Goal: Task Accomplishment & Management: Use online tool/utility

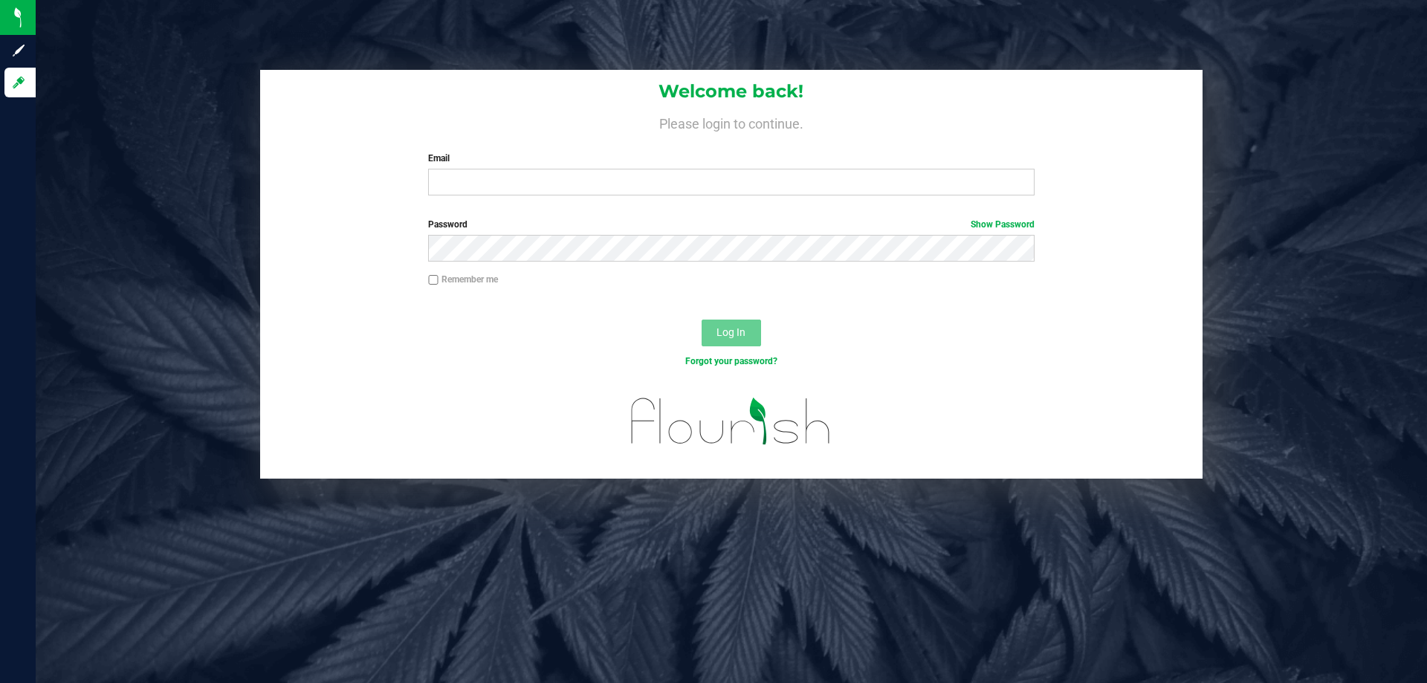
click at [529, 163] on label "Email" at bounding box center [731, 158] width 606 height 13
click at [529, 169] on input "Email" at bounding box center [731, 182] width 606 height 27
click at [512, 178] on input "Email" at bounding box center [731, 182] width 606 height 27
type input "[EMAIL_ADDRESS][DOMAIN_NAME]"
click at [702, 320] on button "Log In" at bounding box center [731, 333] width 59 height 27
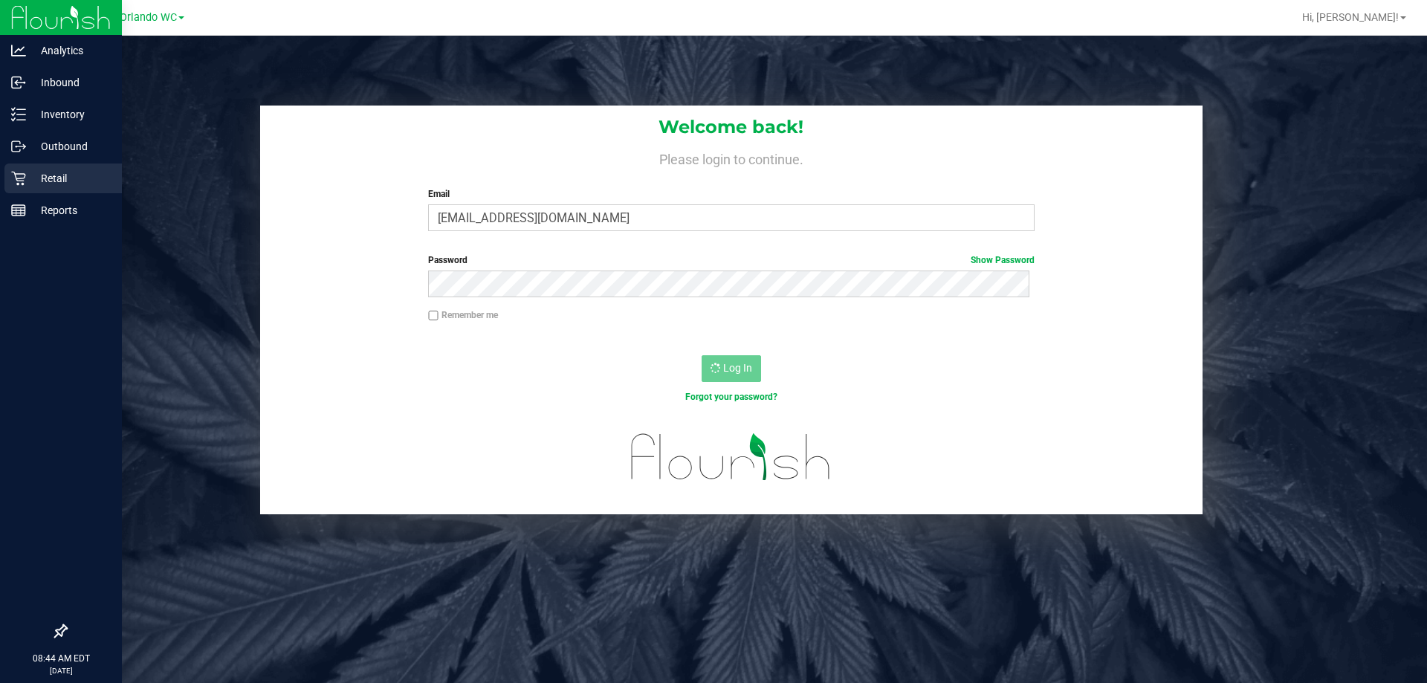
click at [8, 185] on div "Retail" at bounding box center [62, 178] width 117 height 30
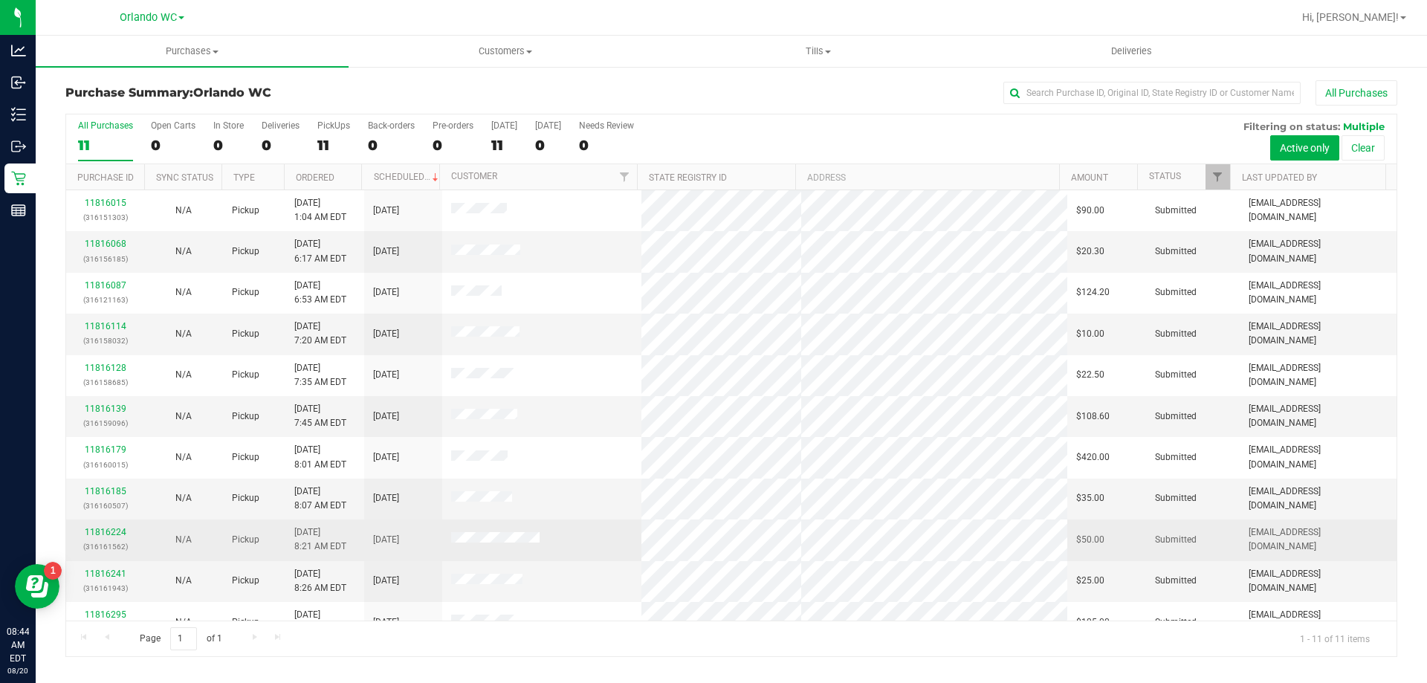
click at [471, 545] on span at bounding box center [495, 539] width 89 height 15
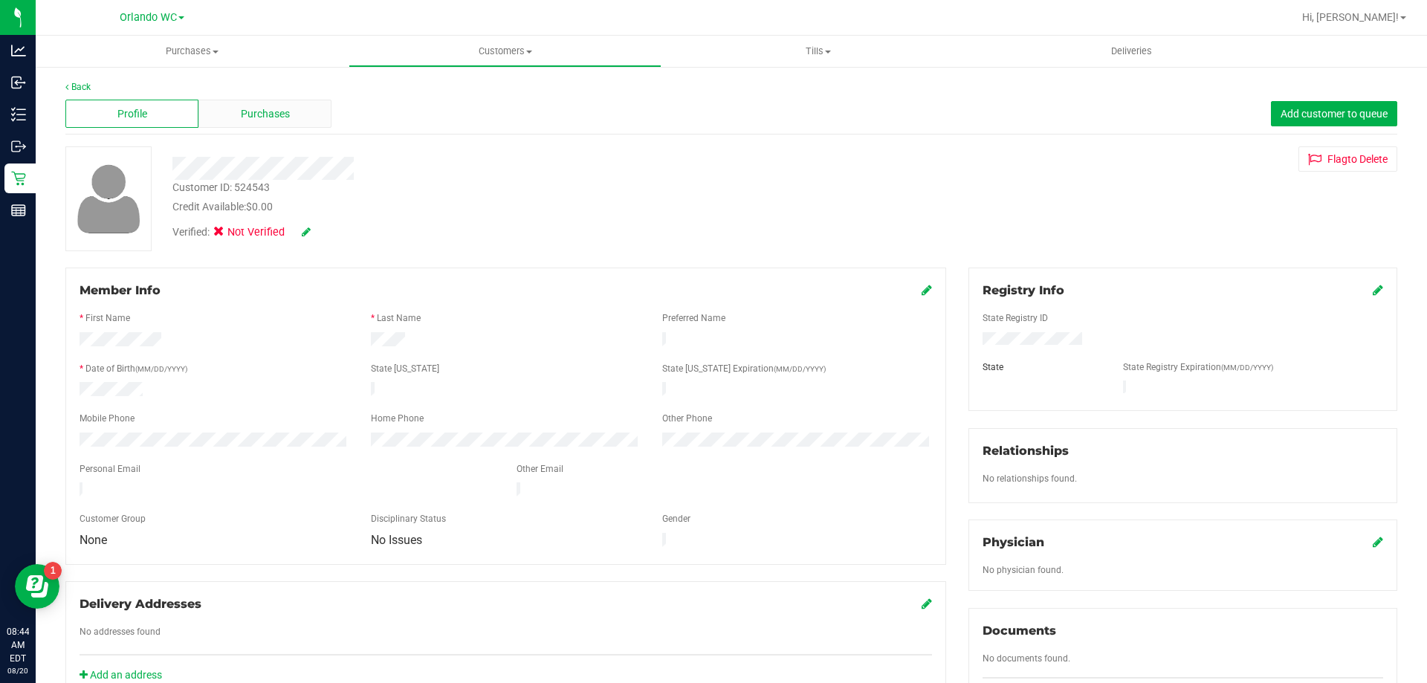
click at [268, 116] on span "Purchases" at bounding box center [265, 114] width 49 height 16
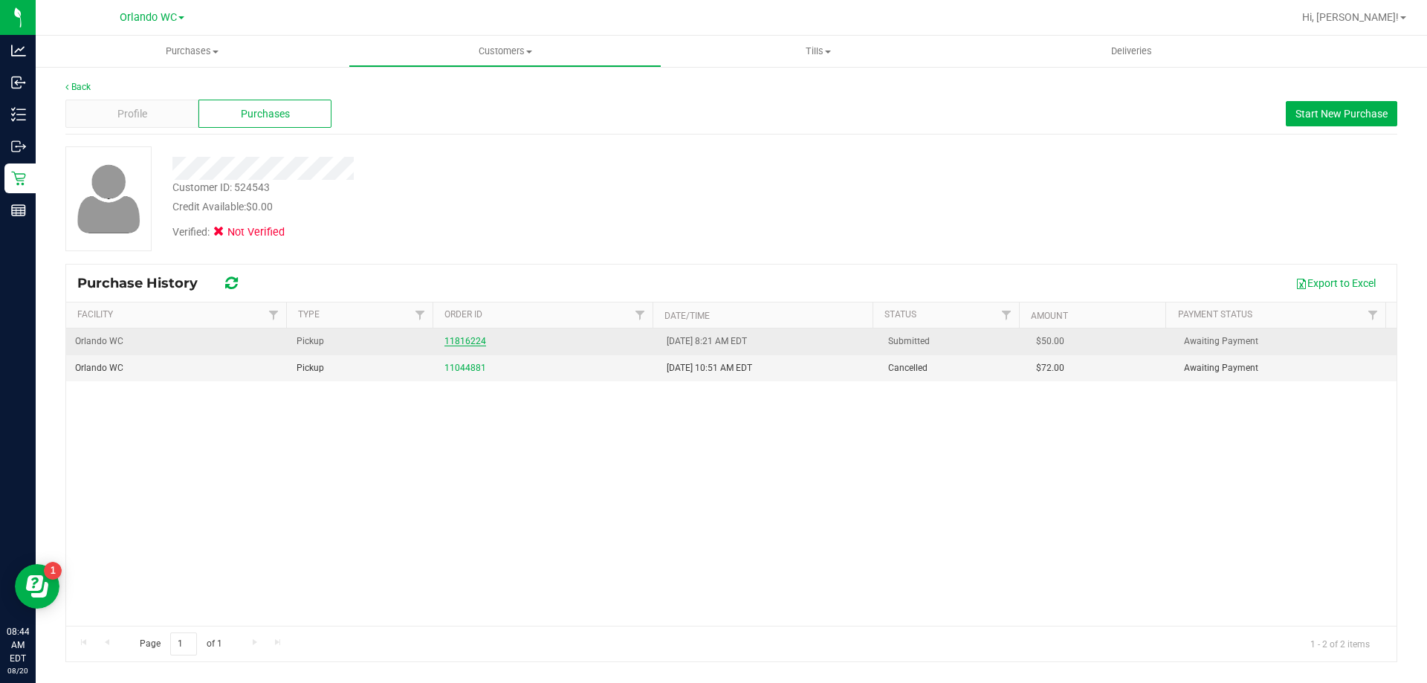
click at [449, 337] on link "11816224" at bounding box center [465, 341] width 42 height 10
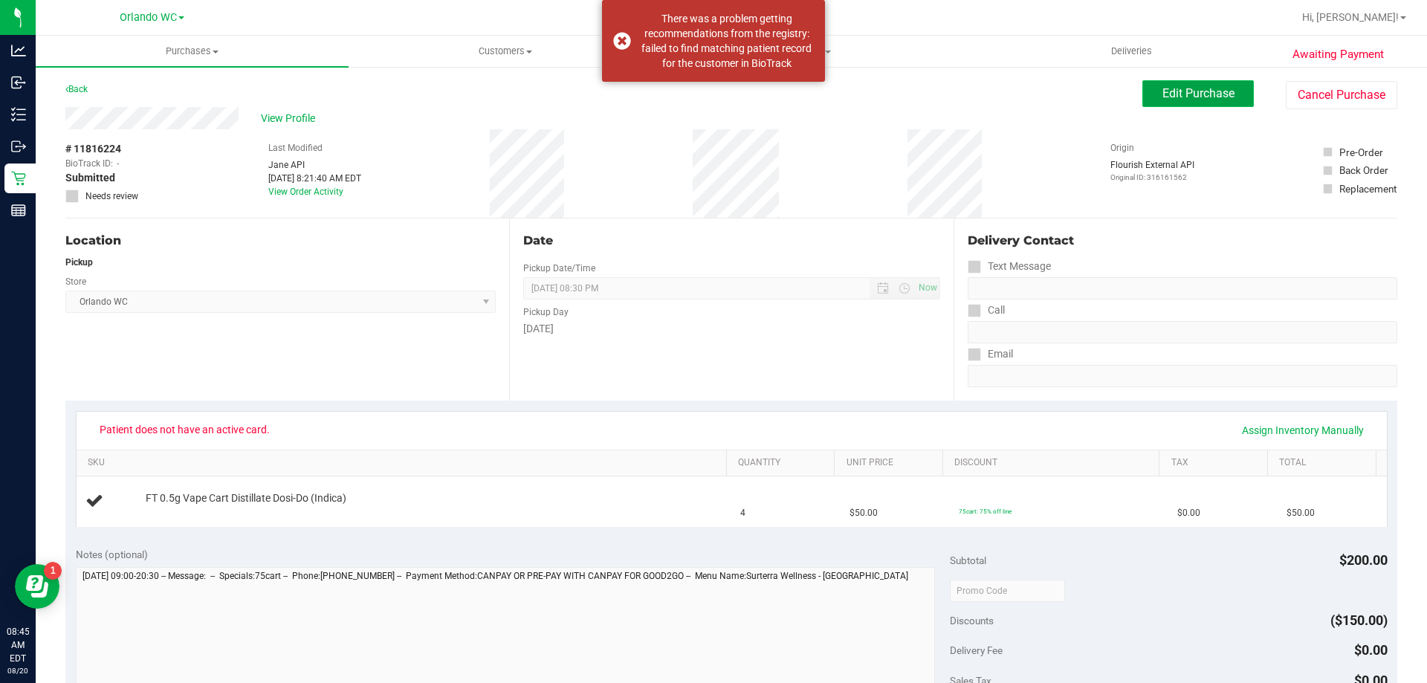
click at [1163, 95] on span "Edit Purchase" at bounding box center [1198, 93] width 72 height 14
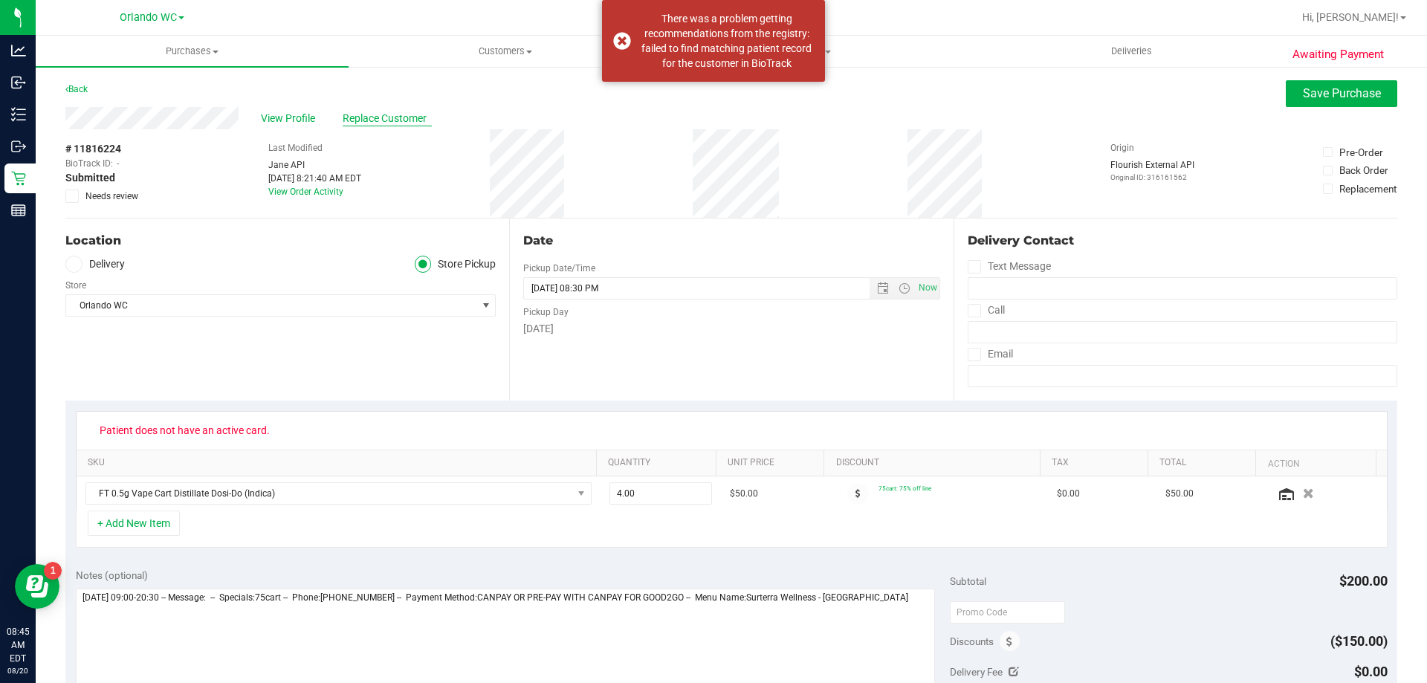
click at [409, 118] on span "Replace Customer" at bounding box center [387, 119] width 89 height 16
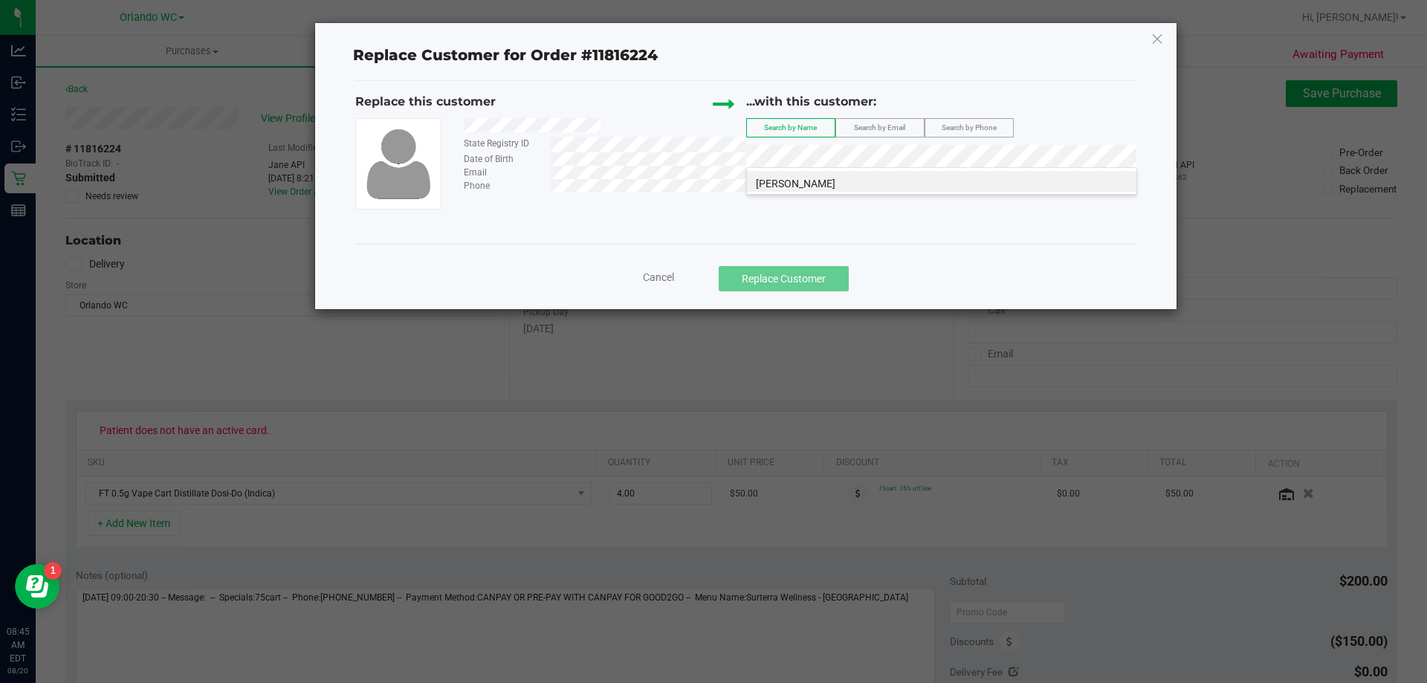
click at [862, 178] on li "[PERSON_NAME]" at bounding box center [941, 181] width 389 height 21
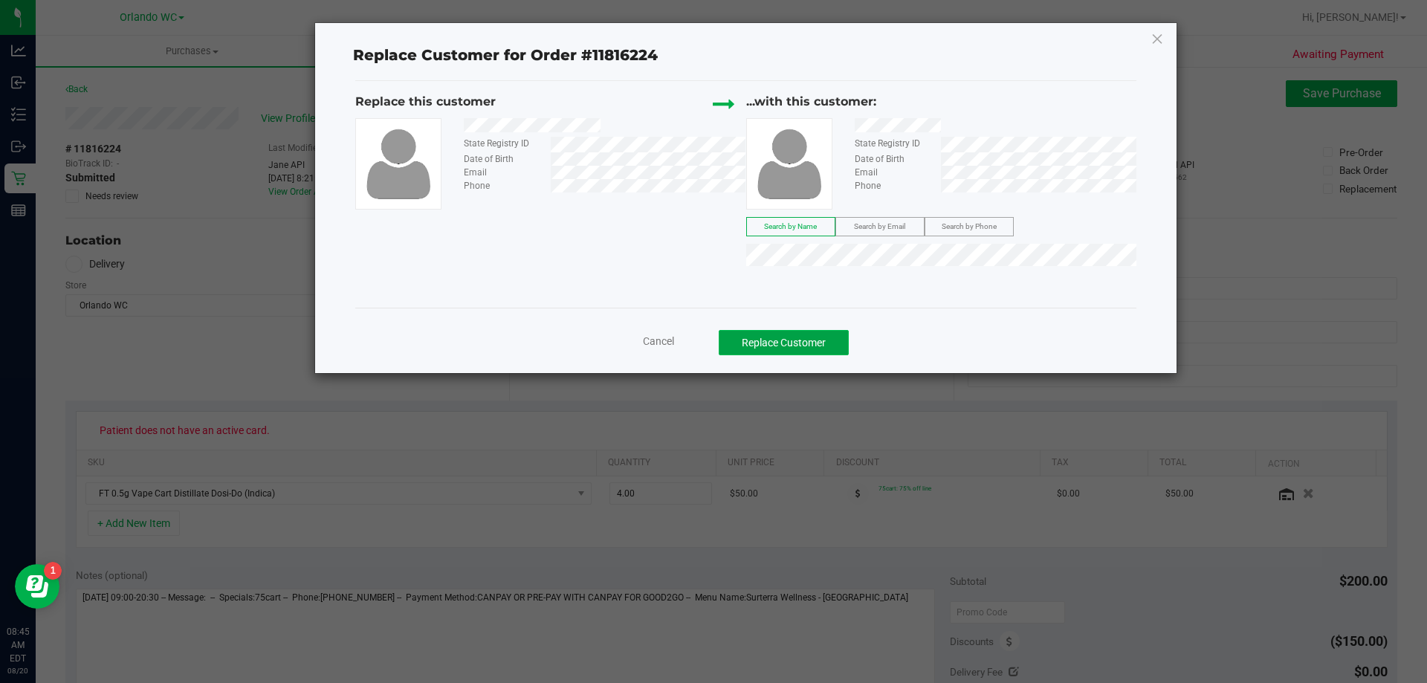
click at [834, 344] on button "Replace Customer" at bounding box center [784, 342] width 130 height 25
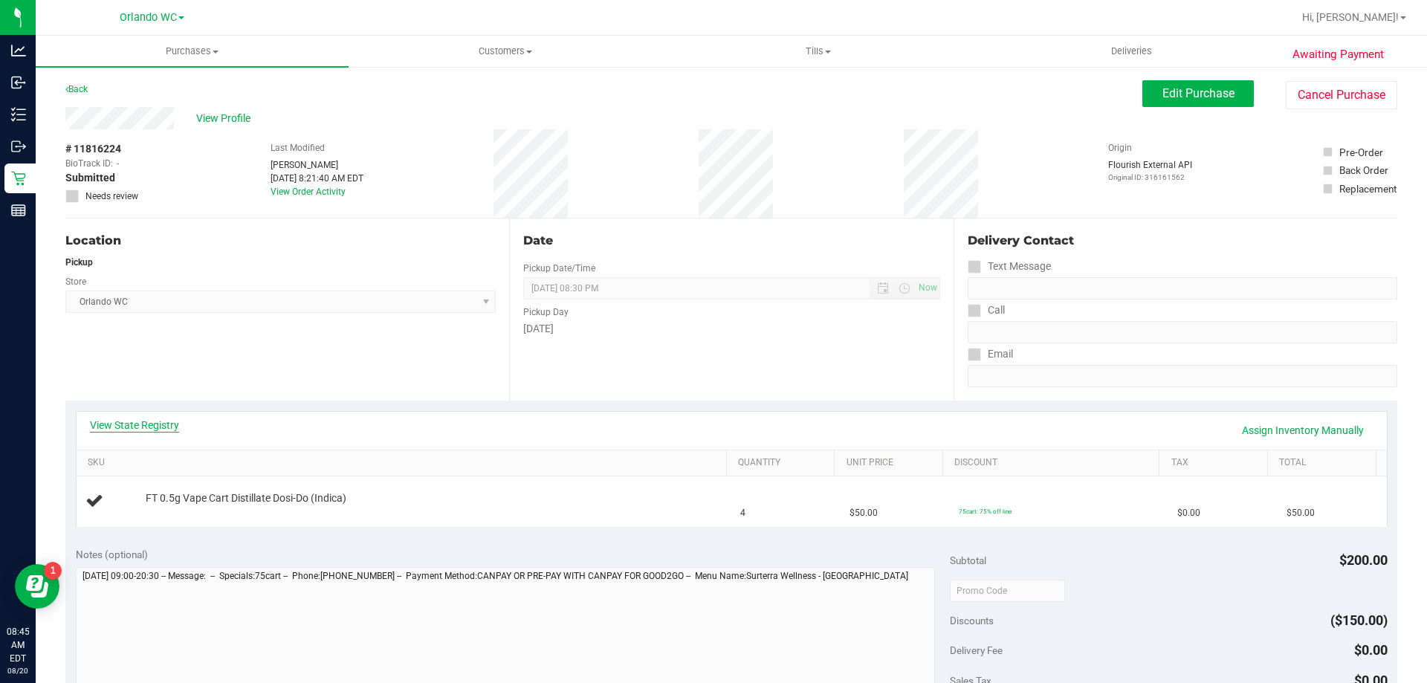
click at [161, 424] on link "View State Registry" at bounding box center [134, 425] width 89 height 15
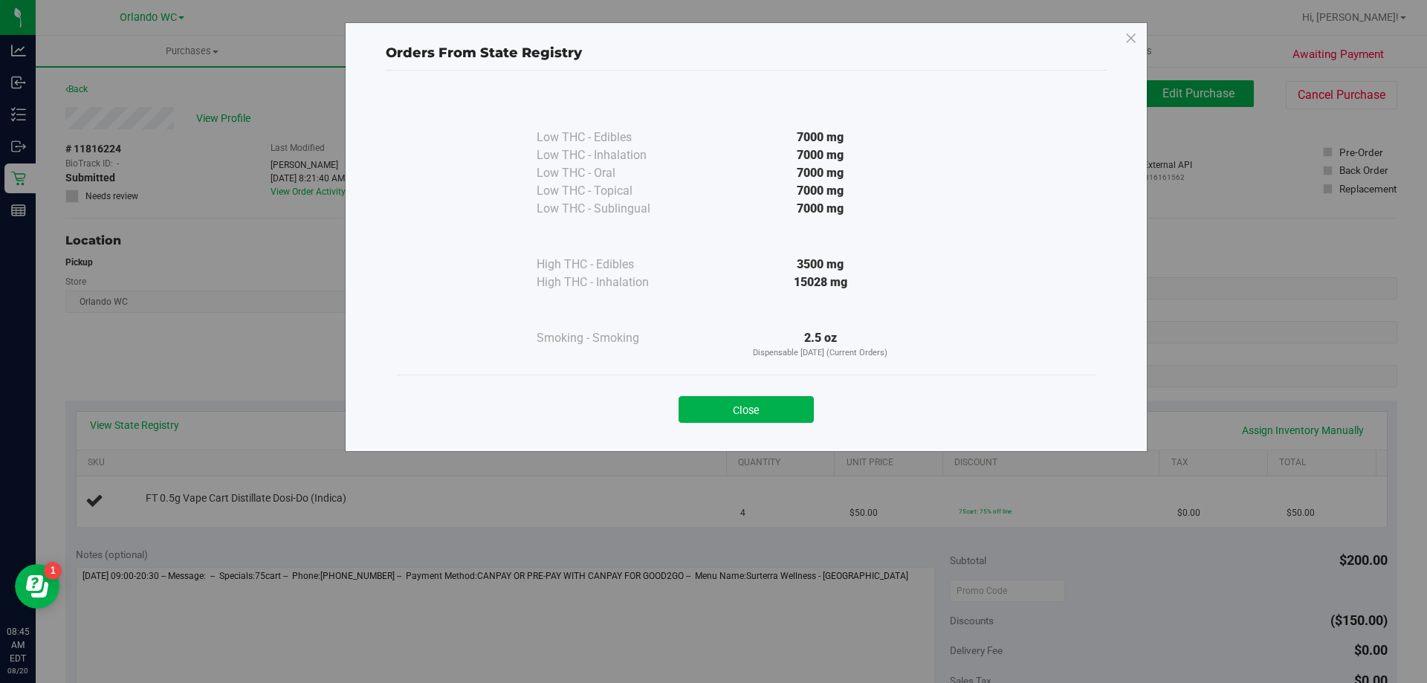
click at [760, 392] on div "Close" at bounding box center [746, 404] width 676 height 37
click at [750, 398] on button "Close" at bounding box center [746, 409] width 135 height 27
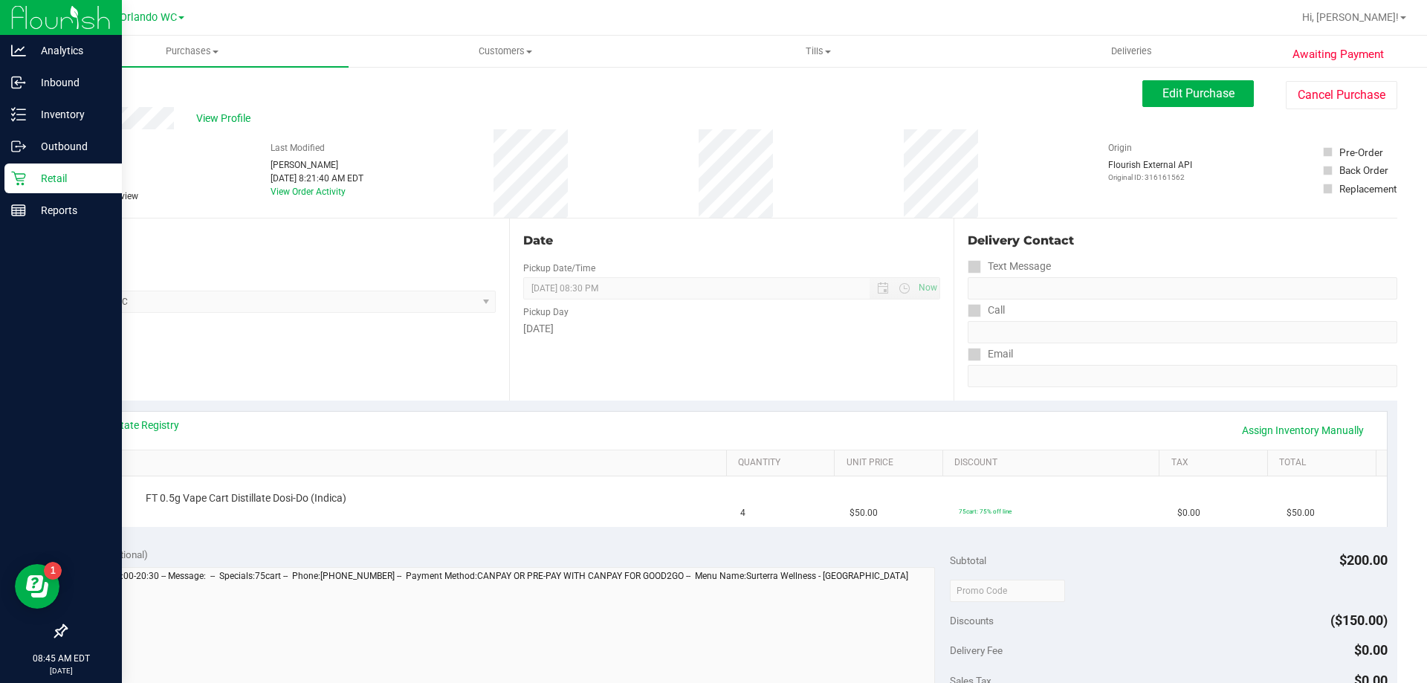
click at [42, 187] on p "Retail" at bounding box center [70, 178] width 89 height 18
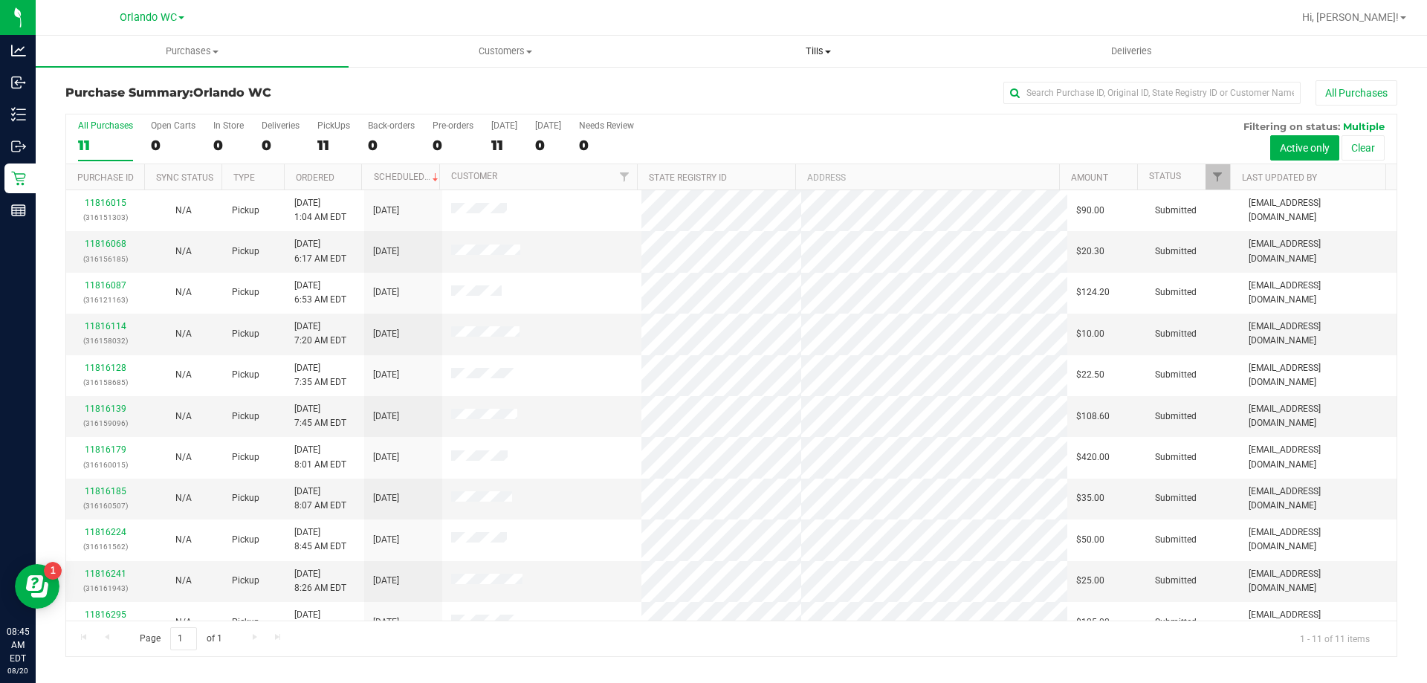
click at [840, 47] on span "Tills" at bounding box center [817, 51] width 311 height 13
click at [748, 97] on li "Manage tills" at bounding box center [817, 90] width 313 height 18
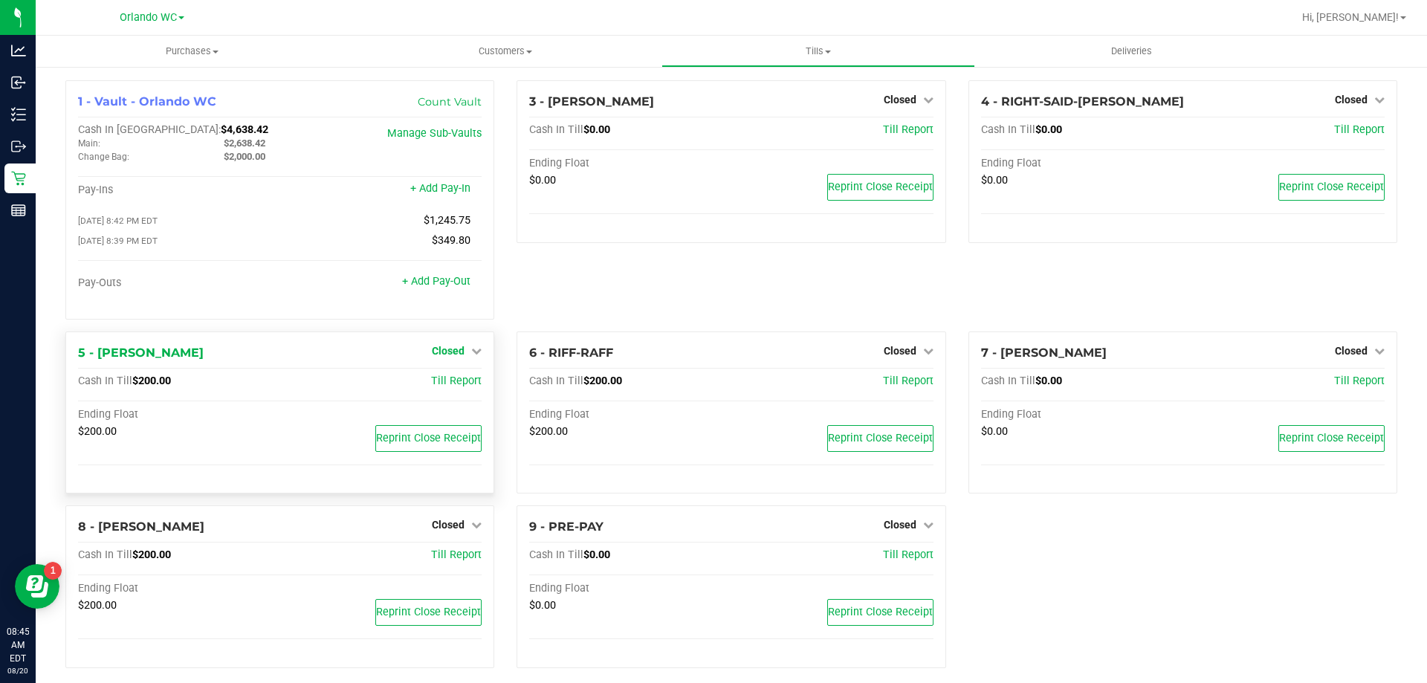
click at [456, 356] on span "Closed" at bounding box center [448, 351] width 33 height 12
click at [447, 378] on link "Open Till" at bounding box center [447, 381] width 39 height 12
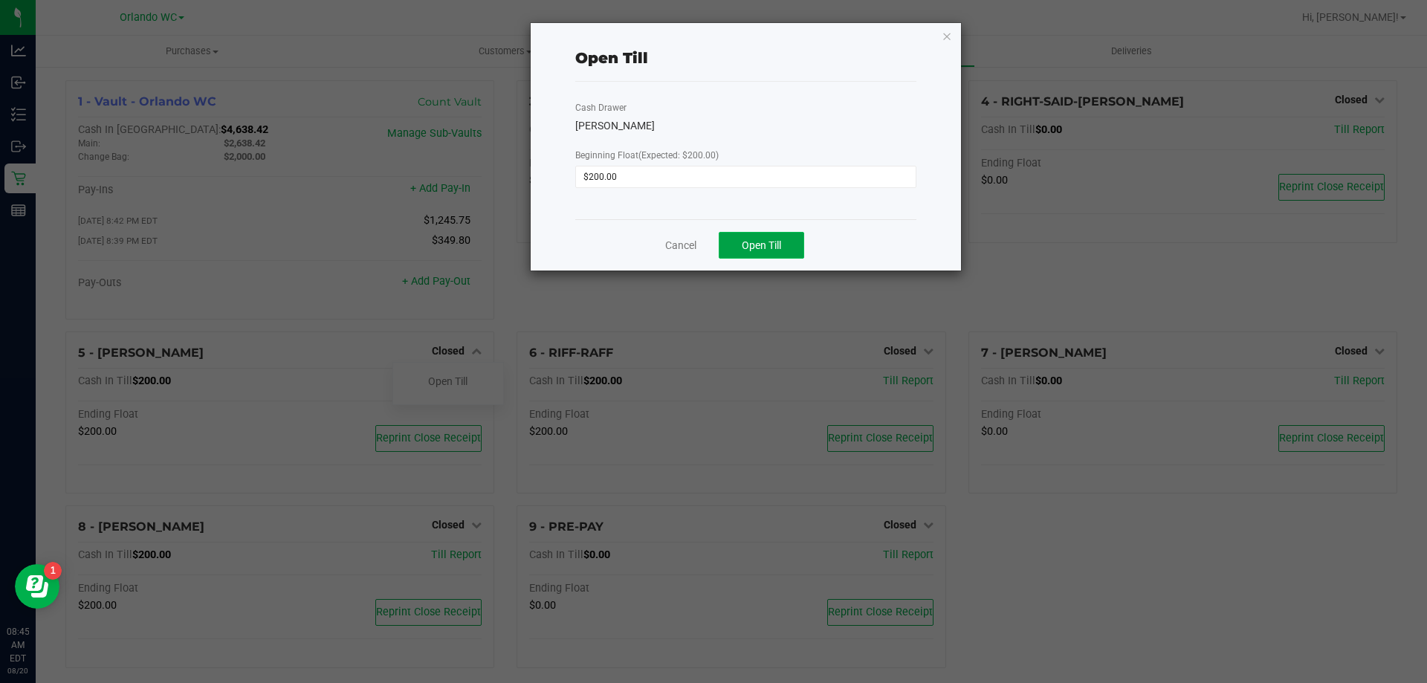
click at [737, 252] on button "Open Till" at bounding box center [761, 245] width 85 height 27
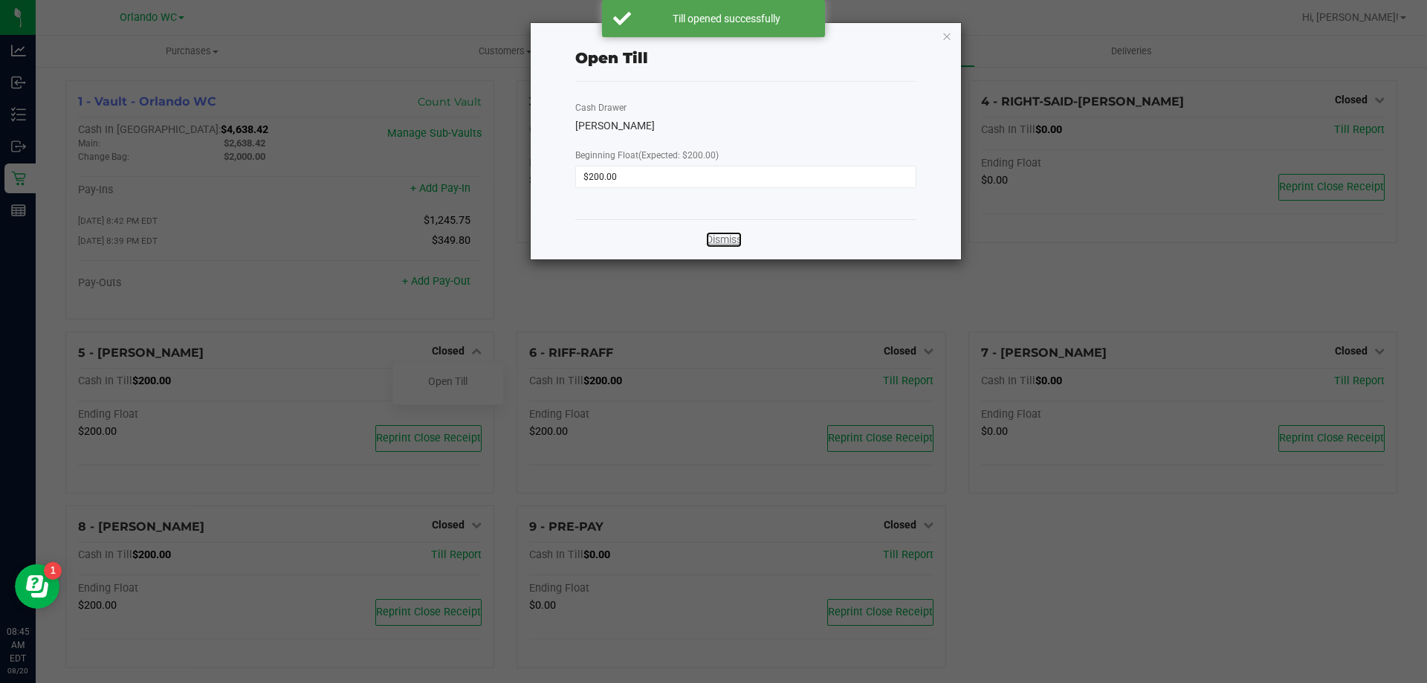
click at [736, 244] on link "Dismiss" at bounding box center [724, 240] width 36 height 16
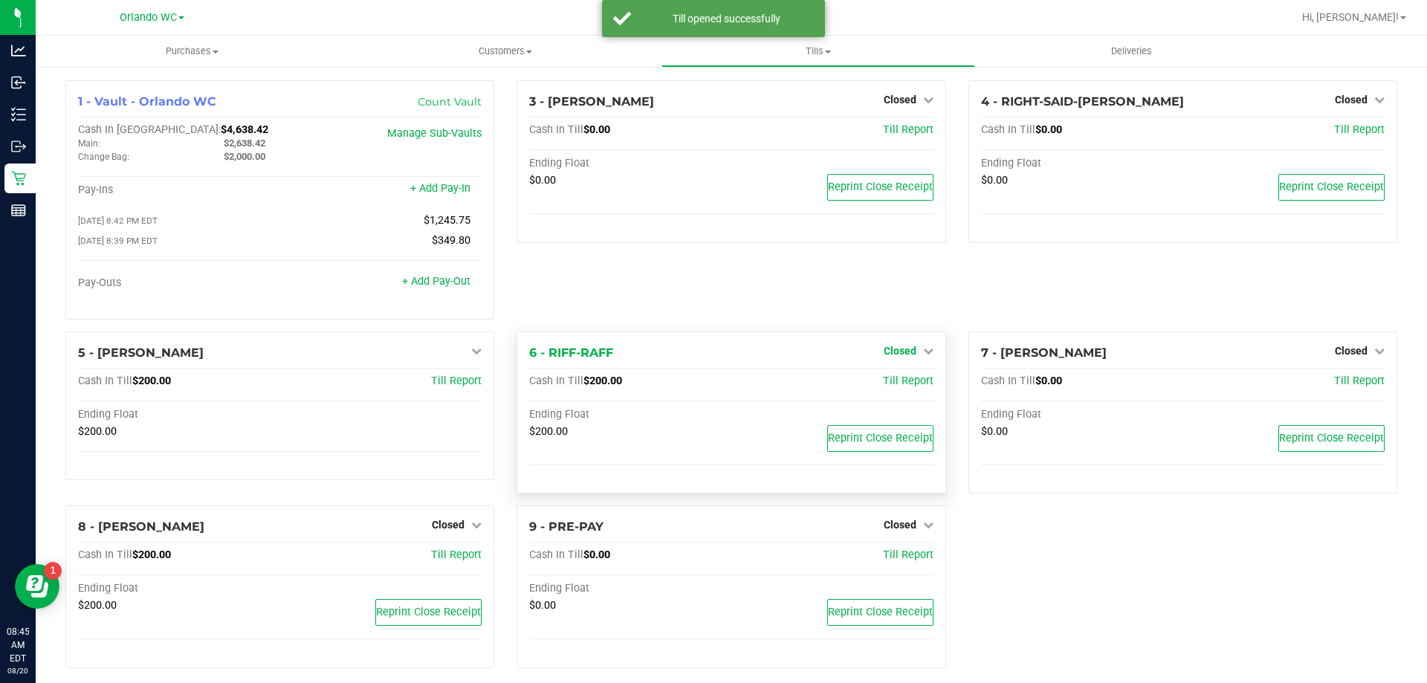
click at [895, 354] on span "Closed" at bounding box center [900, 351] width 33 height 12
click at [897, 380] on link "Open Till" at bounding box center [899, 381] width 39 height 12
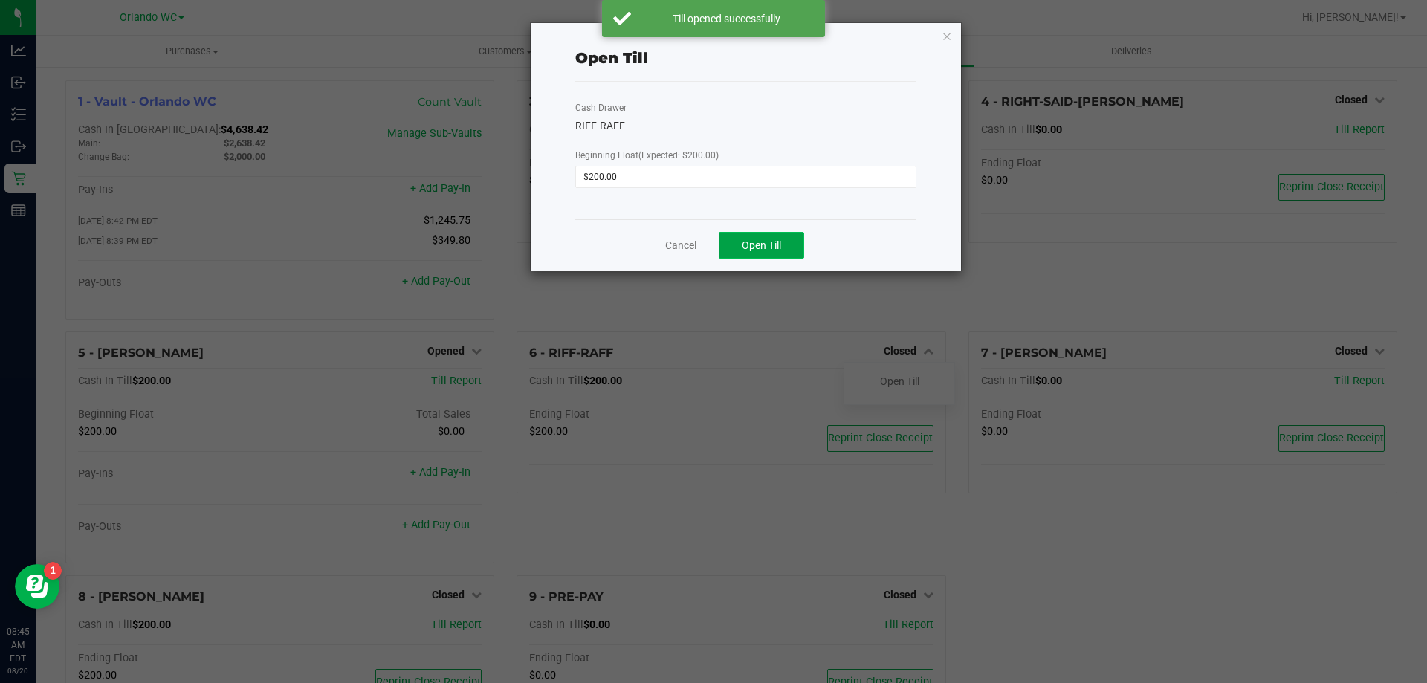
click at [774, 246] on span "Open Till" at bounding box center [761, 245] width 39 height 12
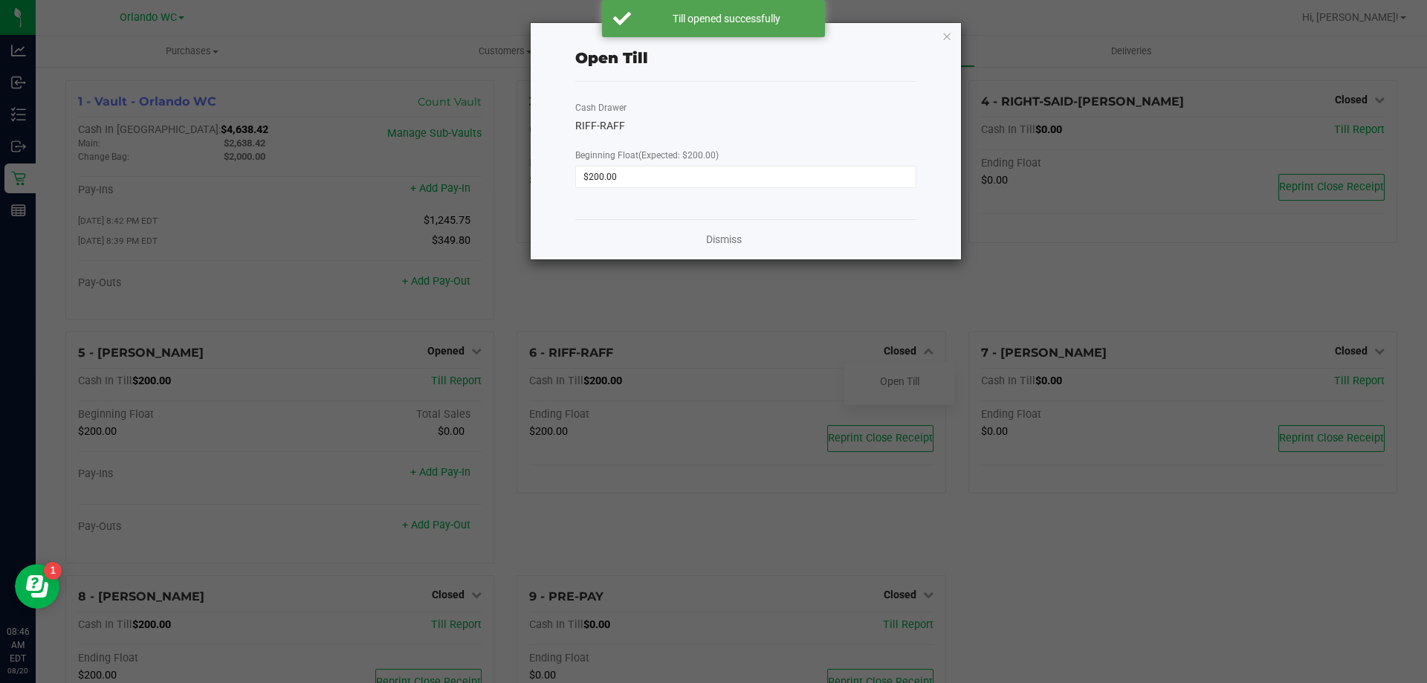
click at [748, 242] on div "Dismiss" at bounding box center [745, 239] width 341 height 40
click at [724, 240] on link "Dismiss" at bounding box center [724, 240] width 36 height 16
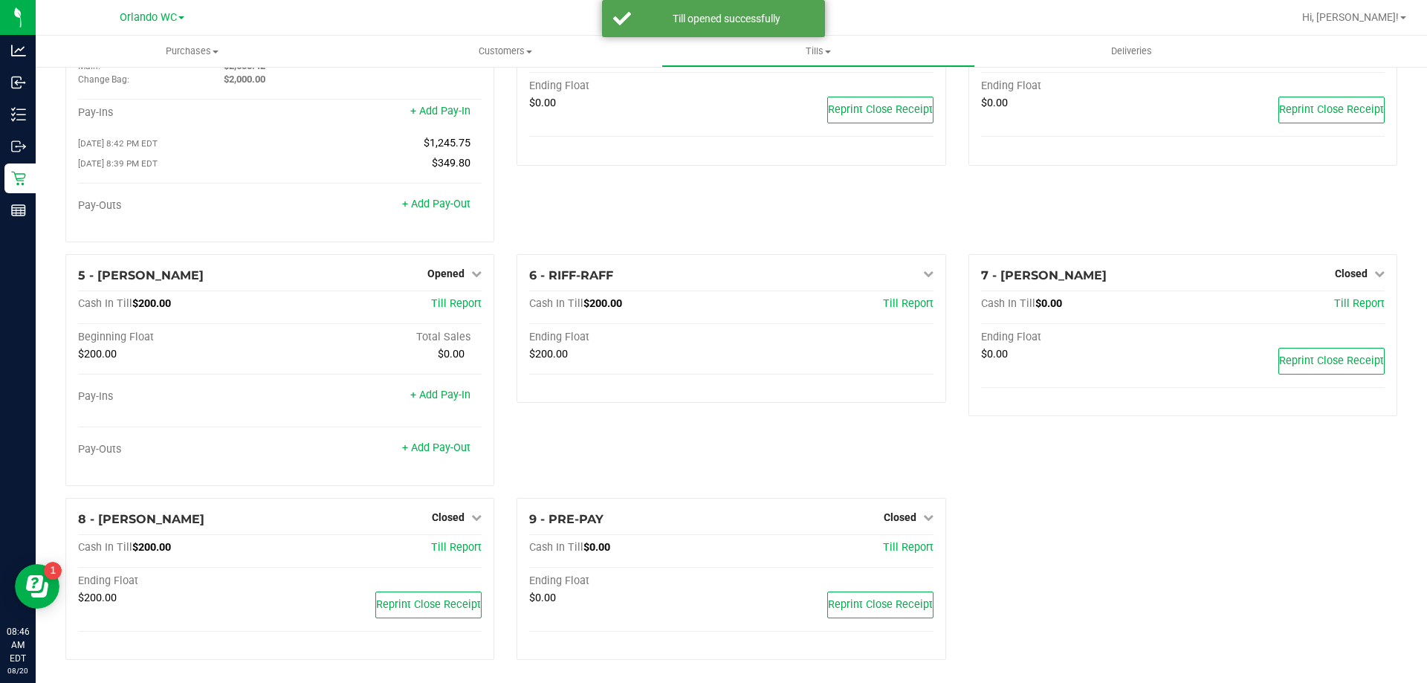
scroll to position [84, 0]
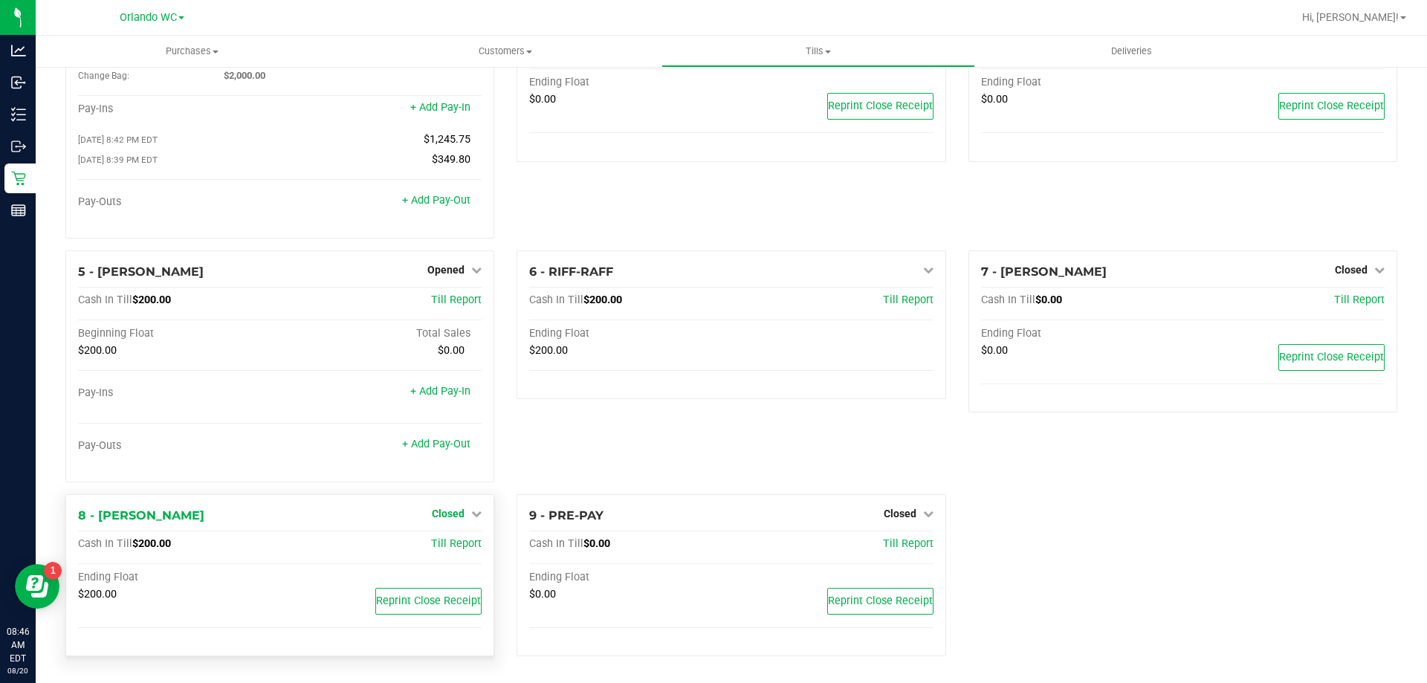
click at [449, 514] on span "Closed" at bounding box center [448, 514] width 33 height 12
click at [446, 543] on link "Open Till" at bounding box center [447, 544] width 39 height 12
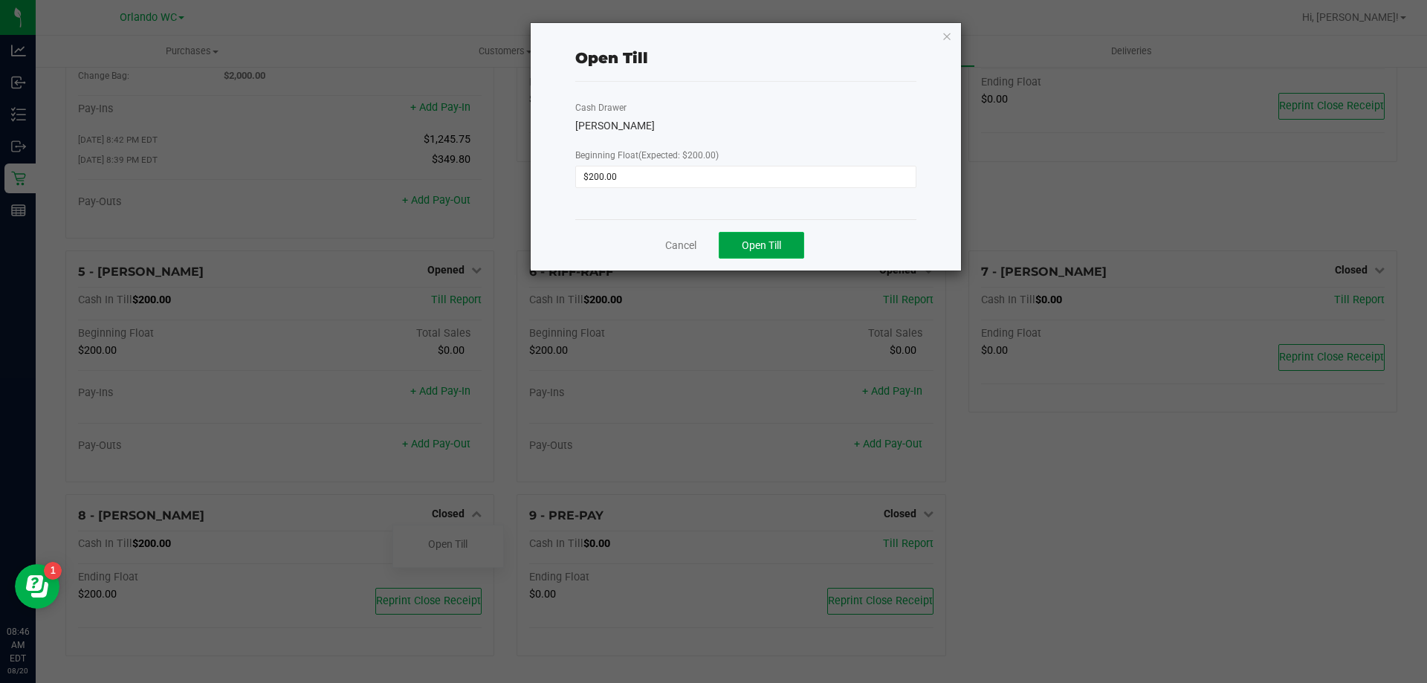
click at [777, 236] on button "Open Till" at bounding box center [761, 245] width 85 height 27
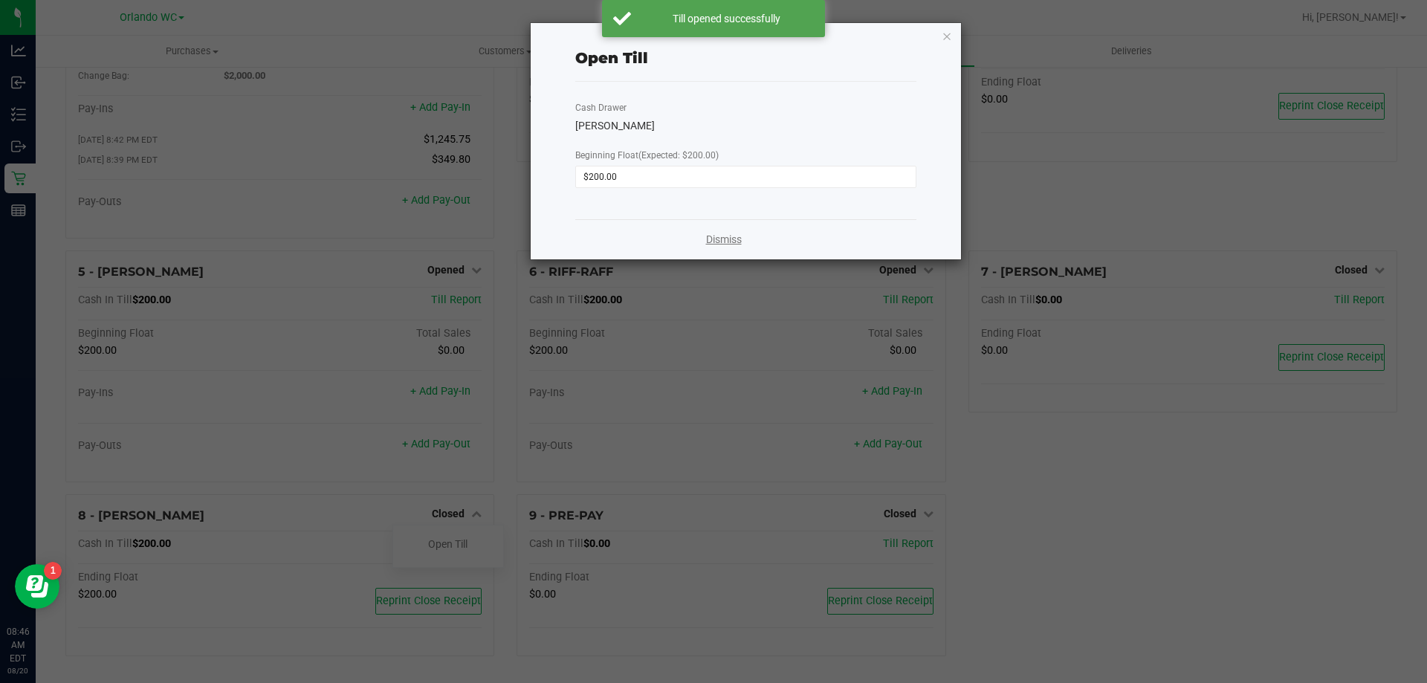
click at [723, 239] on link "Dismiss" at bounding box center [724, 240] width 36 height 16
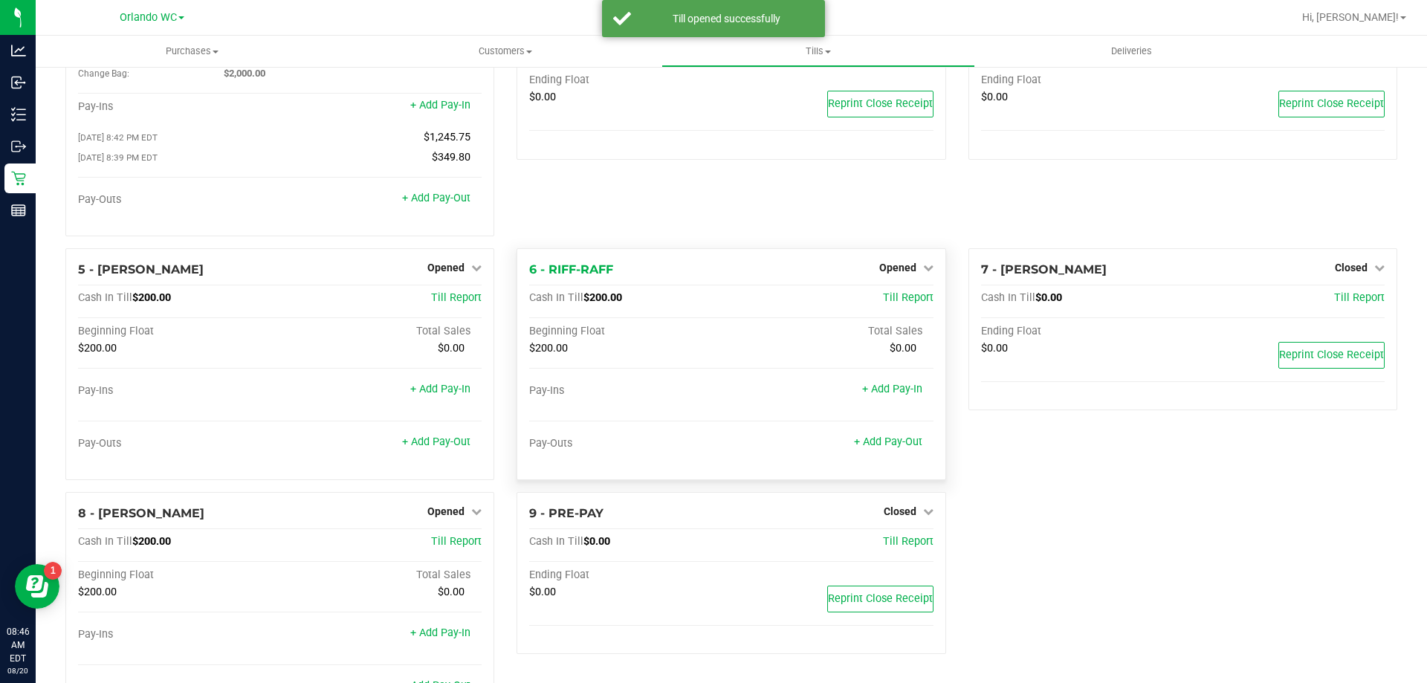
scroll to position [0, 0]
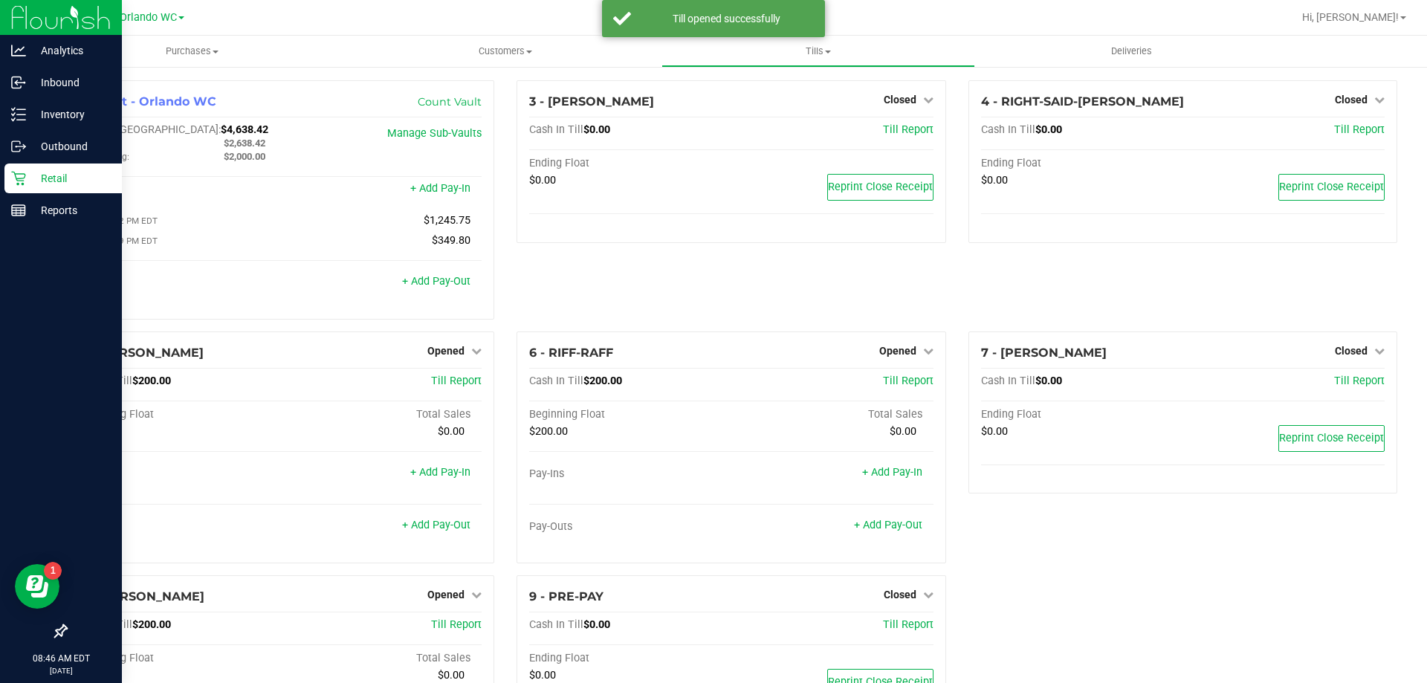
click at [10, 184] on div "Retail" at bounding box center [62, 178] width 117 height 30
